Goal: Find specific page/section: Find specific page/section

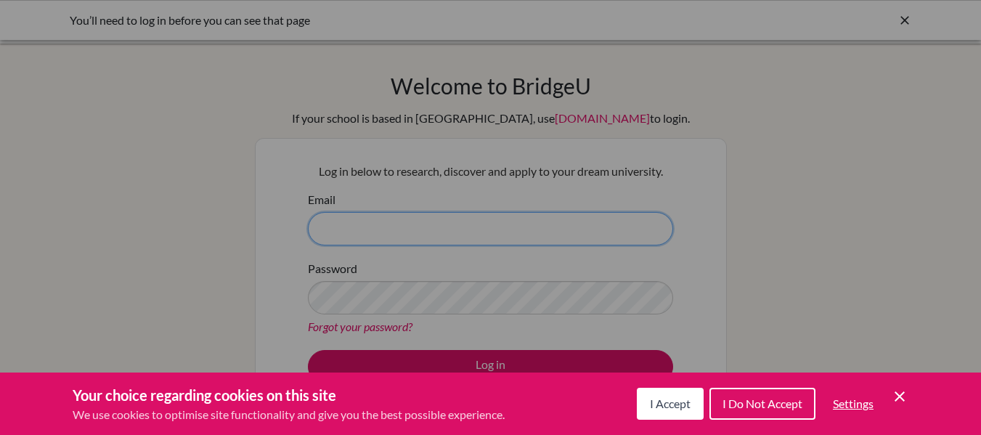
type input "[PERSON_NAME][DOMAIN_NAME][EMAIL_ADDRESS][PERSON_NAME][DOMAIN_NAME]"
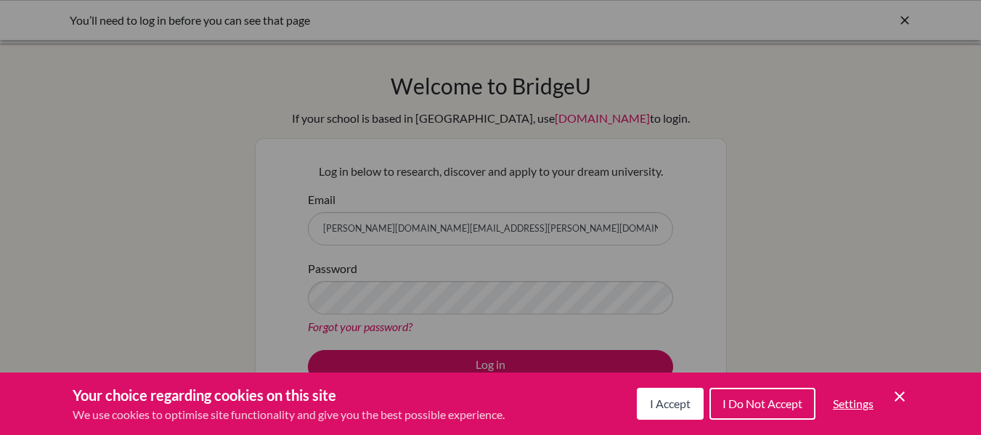
click at [682, 404] on span "I Accept" at bounding box center [670, 403] width 41 height 14
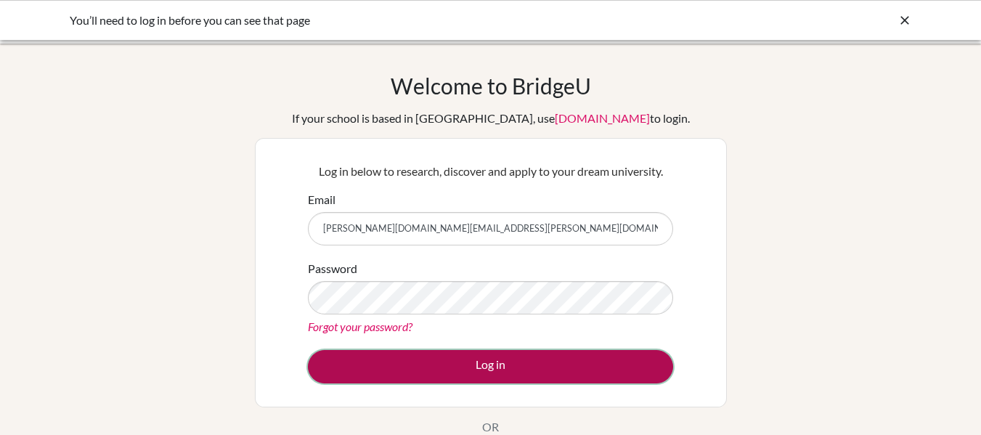
click at [489, 359] on button "Log in" at bounding box center [490, 366] width 365 height 33
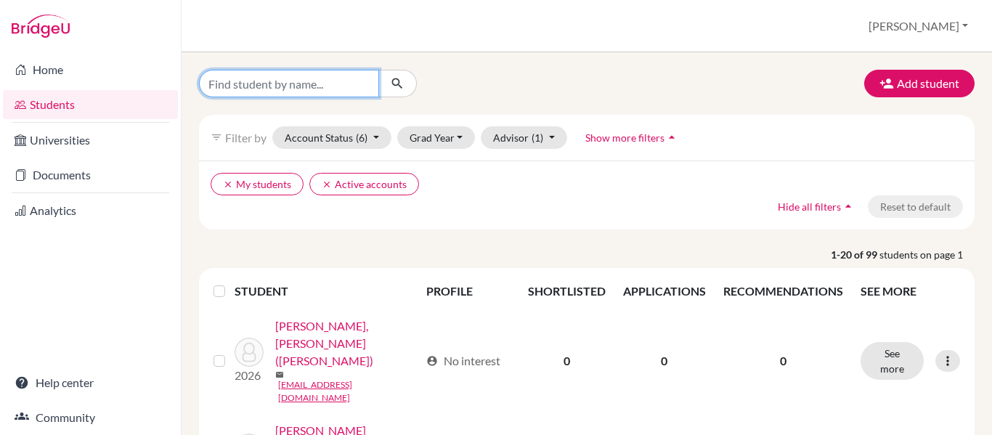
click at [309, 84] on input "Find student by name..." at bounding box center [289, 84] width 180 height 28
type input "[PERSON_NAME]"
click button "submit" at bounding box center [397, 84] width 38 height 28
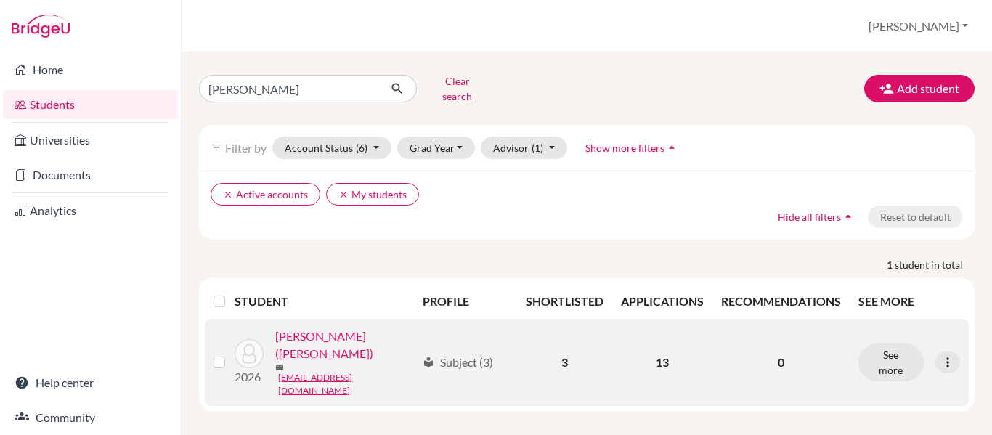
click at [325, 334] on link "[PERSON_NAME] ([PERSON_NAME])" at bounding box center [345, 344] width 141 height 35
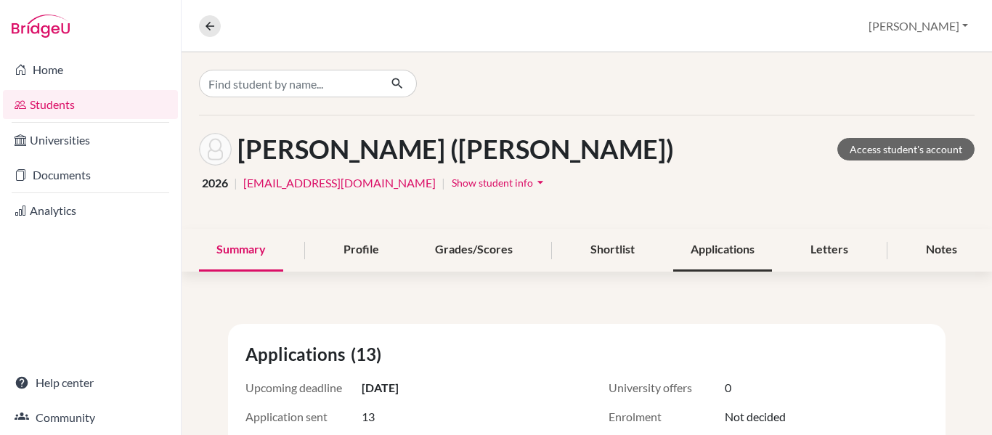
click at [703, 254] on div "Applications" at bounding box center [722, 250] width 99 height 43
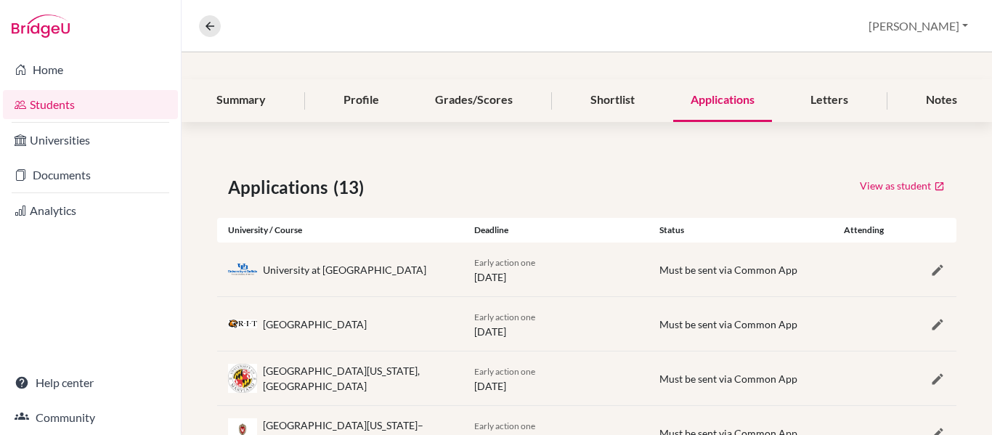
scroll to position [109, 0]
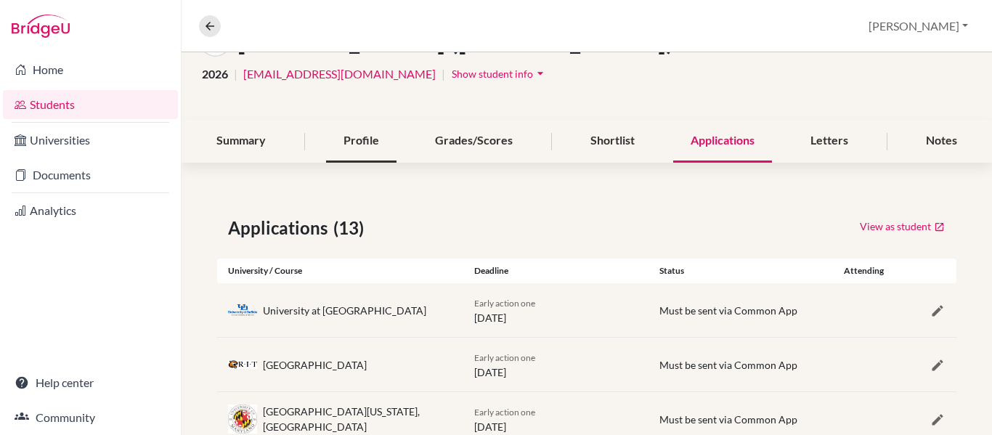
click at [372, 142] on div "Profile" at bounding box center [361, 141] width 70 height 43
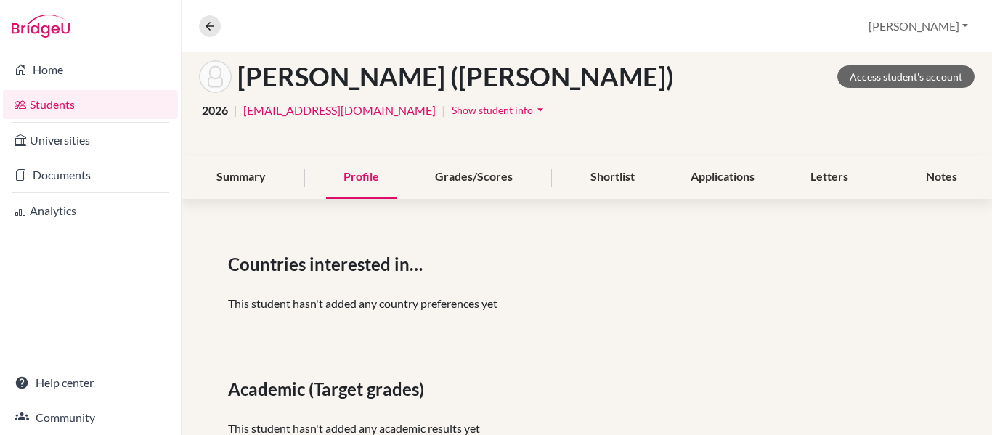
scroll to position [69, 0]
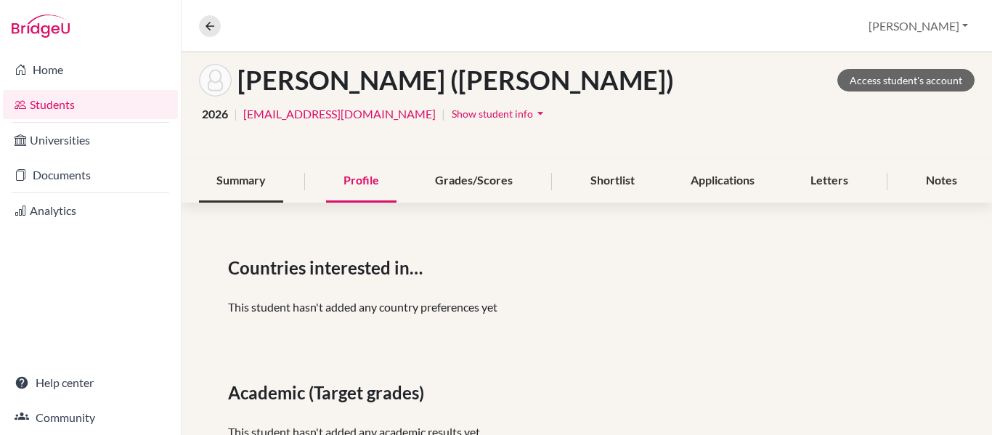
click at [251, 193] on div "Summary" at bounding box center [241, 181] width 84 height 43
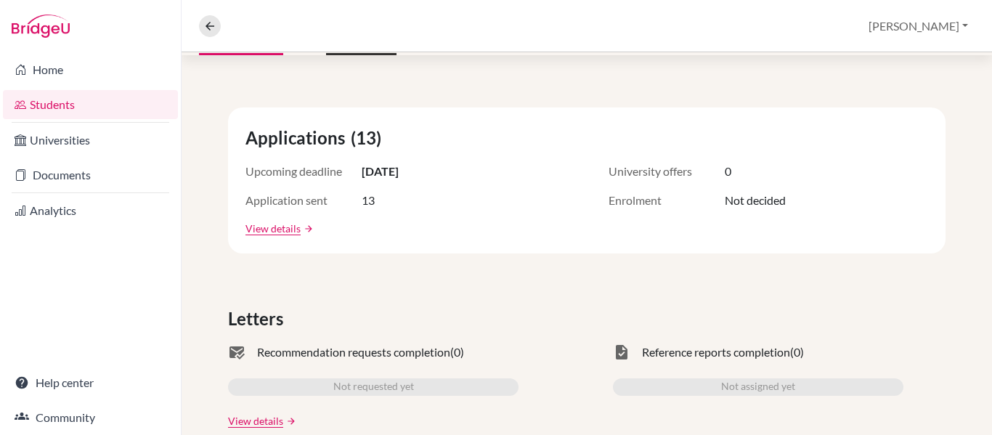
scroll to position [73, 0]
